Goal: Transaction & Acquisition: Purchase product/service

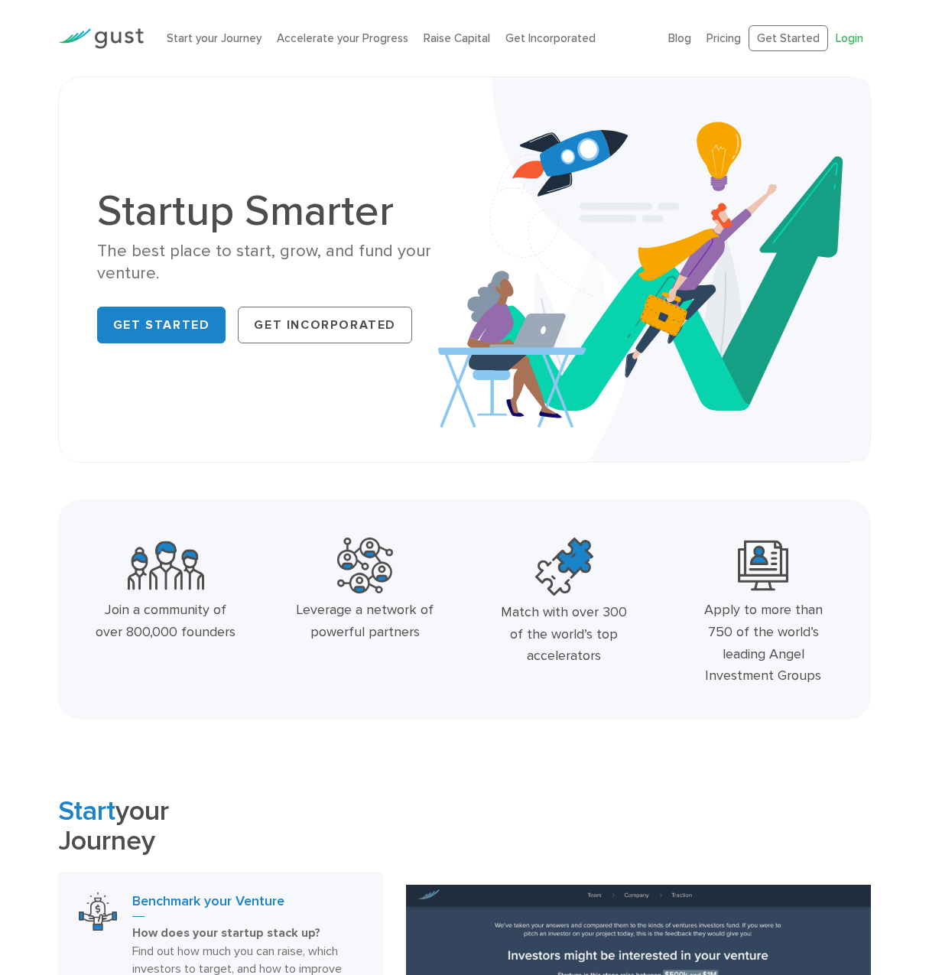
click at [844, 37] on link "Login" at bounding box center [850, 38] width 28 height 14
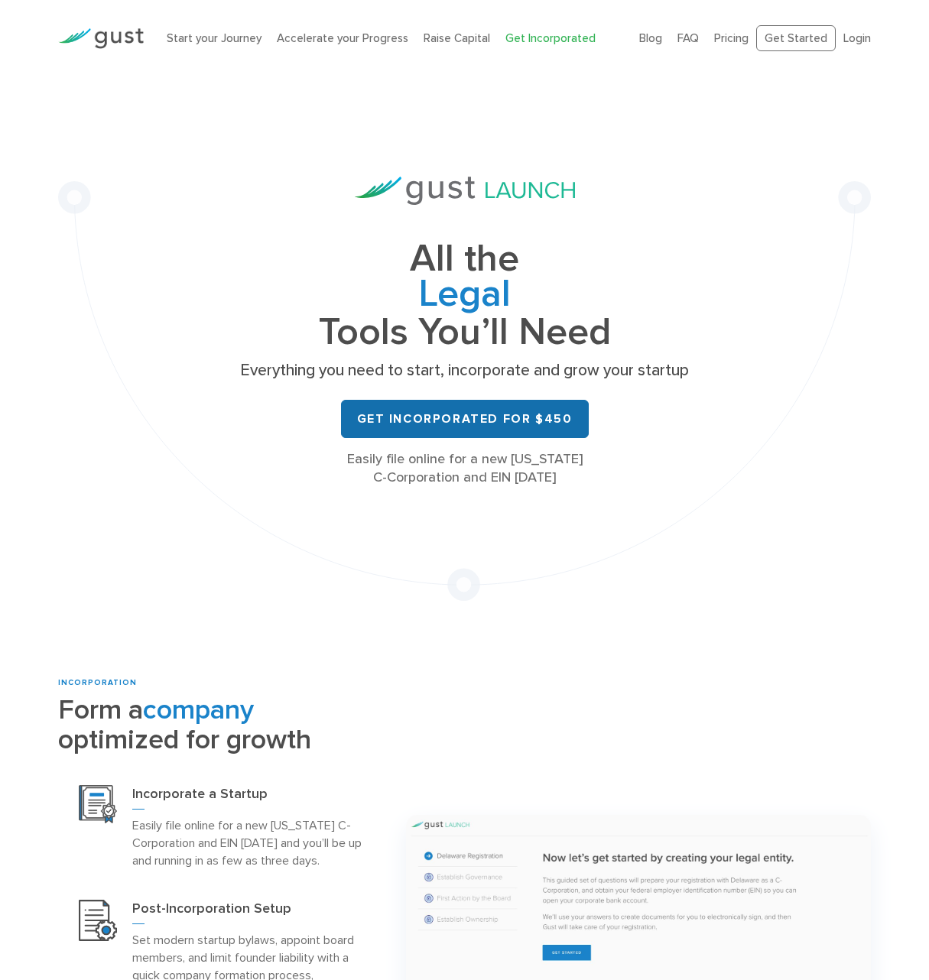
click at [488, 413] on link "Get Incorporated for $450" at bounding box center [465, 419] width 248 height 38
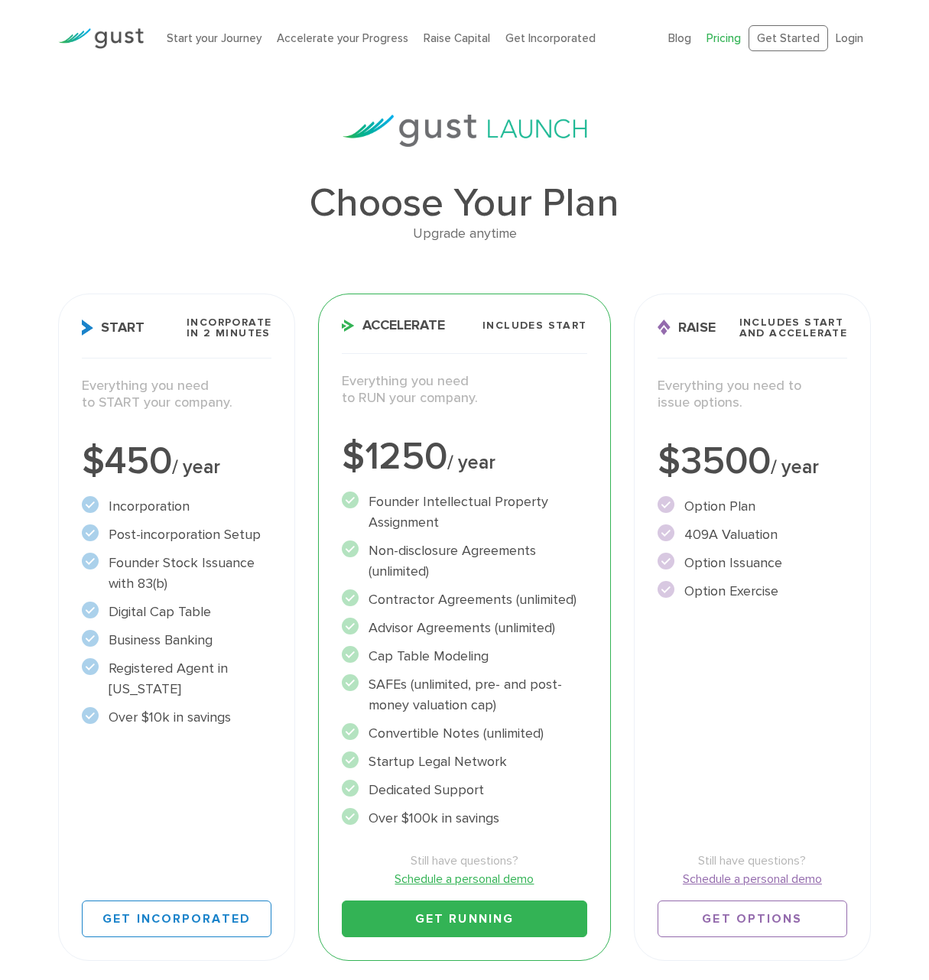
click at [154, 748] on div "Start Incorporate in 2 Minutes Everything you need to START your company. $450 …" at bounding box center [177, 628] width 238 height 668
click at [176, 915] on link "Get Incorporated" at bounding box center [177, 919] width 190 height 37
